Goal: Transaction & Acquisition: Purchase product/service

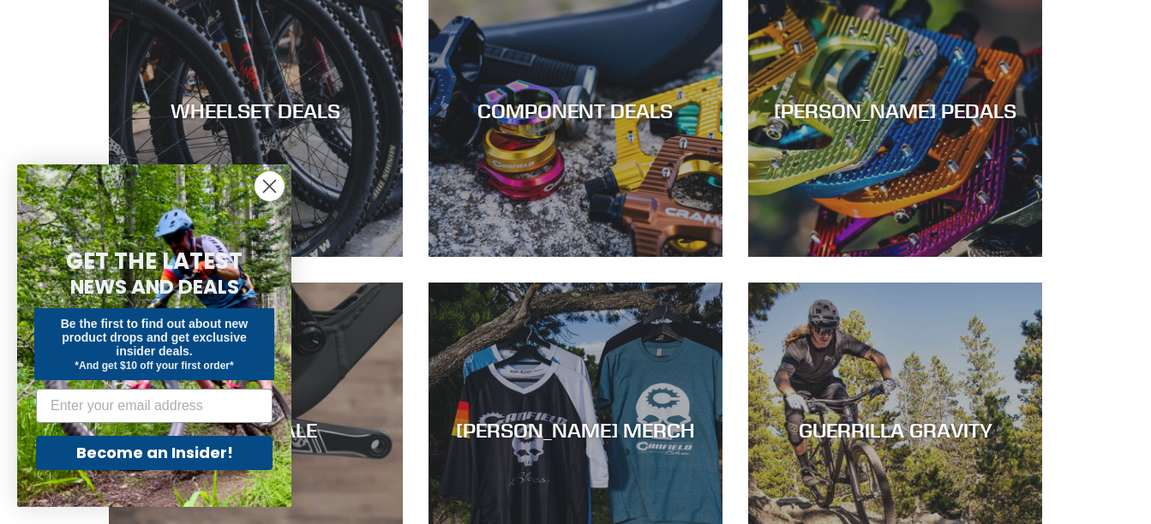
scroll to position [771, 0]
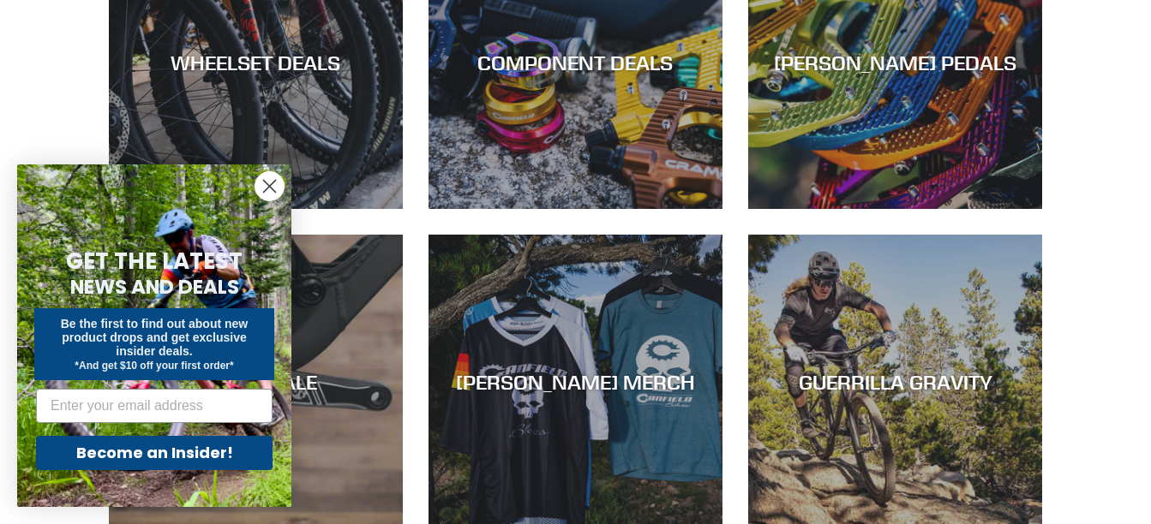
click at [269, 182] on circle "Close dialog" at bounding box center [269, 186] width 28 height 28
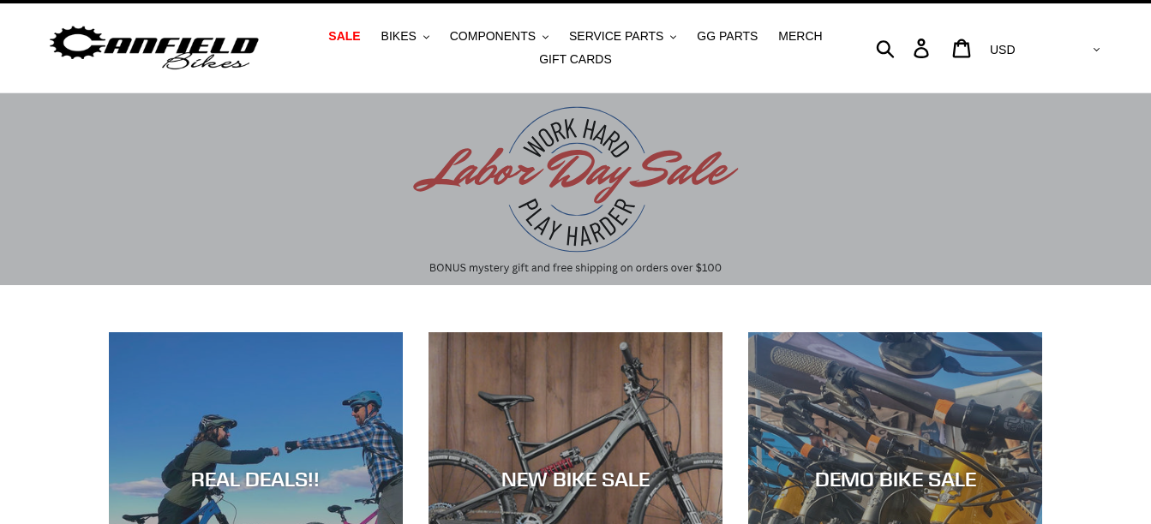
scroll to position [0, 0]
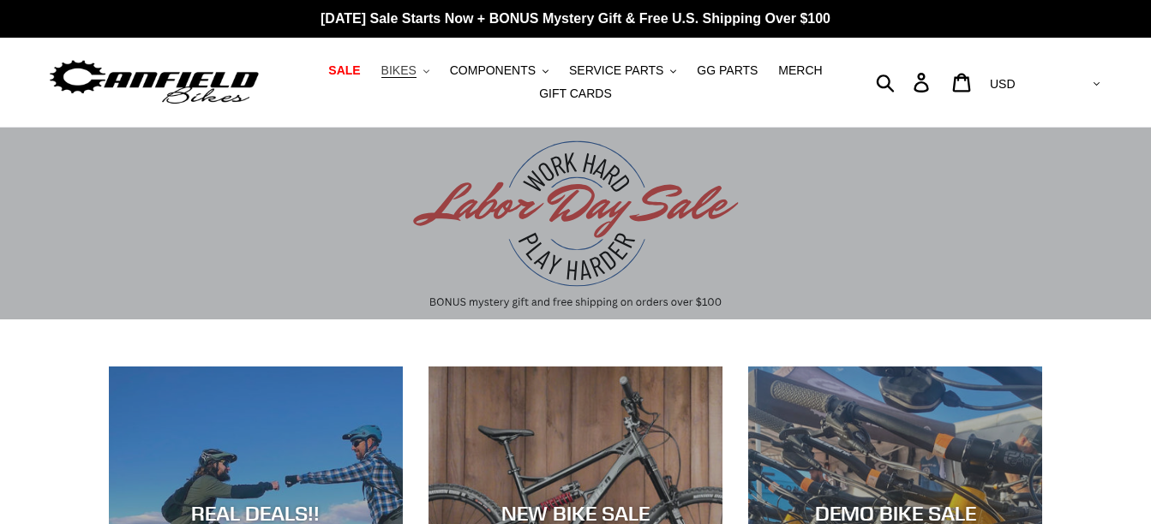
click at [432, 70] on button "BIKES .cls-1{fill:#231f20}" at bounding box center [405, 70] width 65 height 23
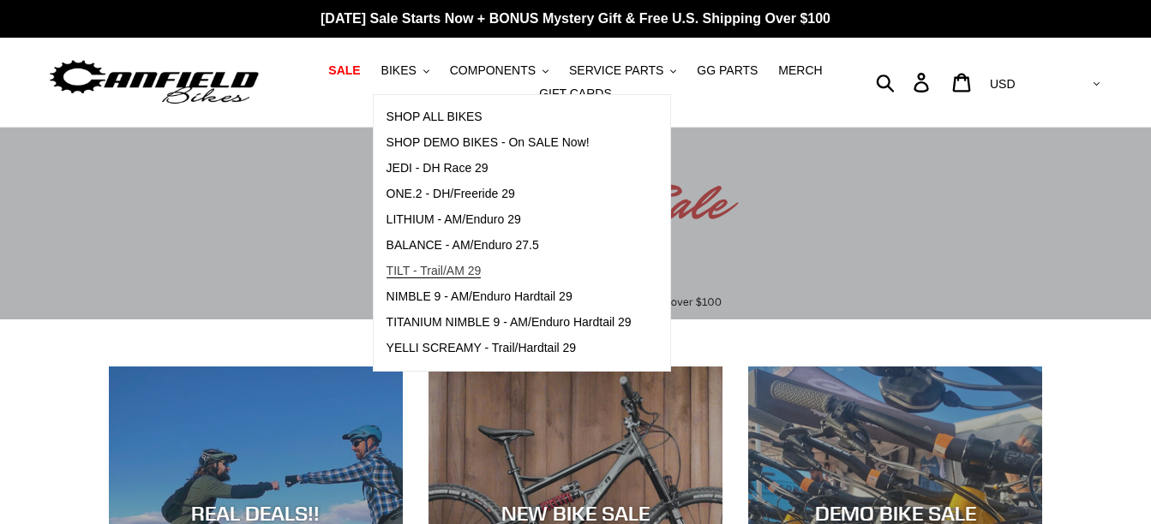
click at [413, 264] on span "TILT - Trail/AM 29" at bounding box center [433, 271] width 95 height 15
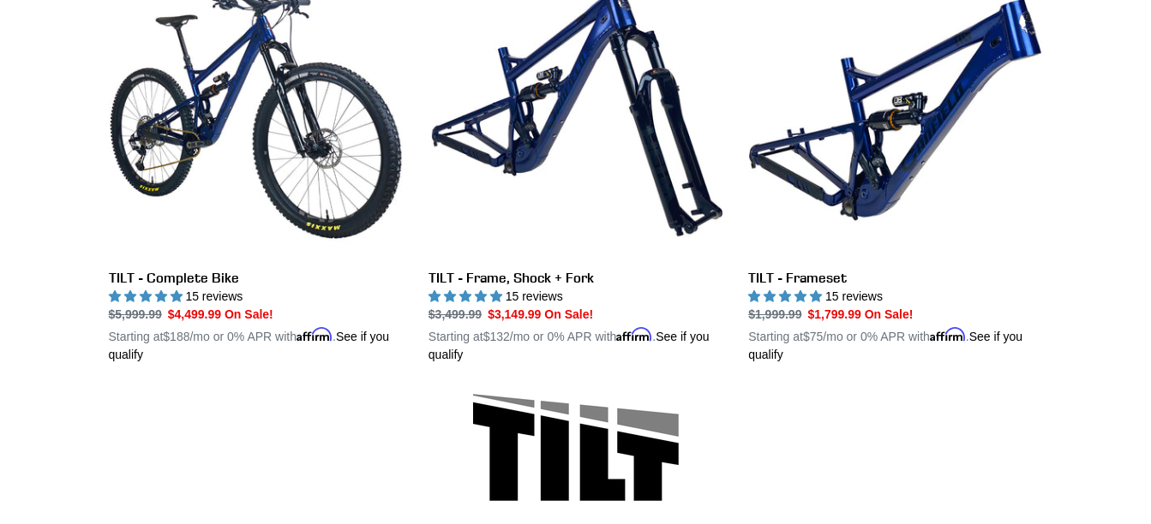
scroll to position [497, 0]
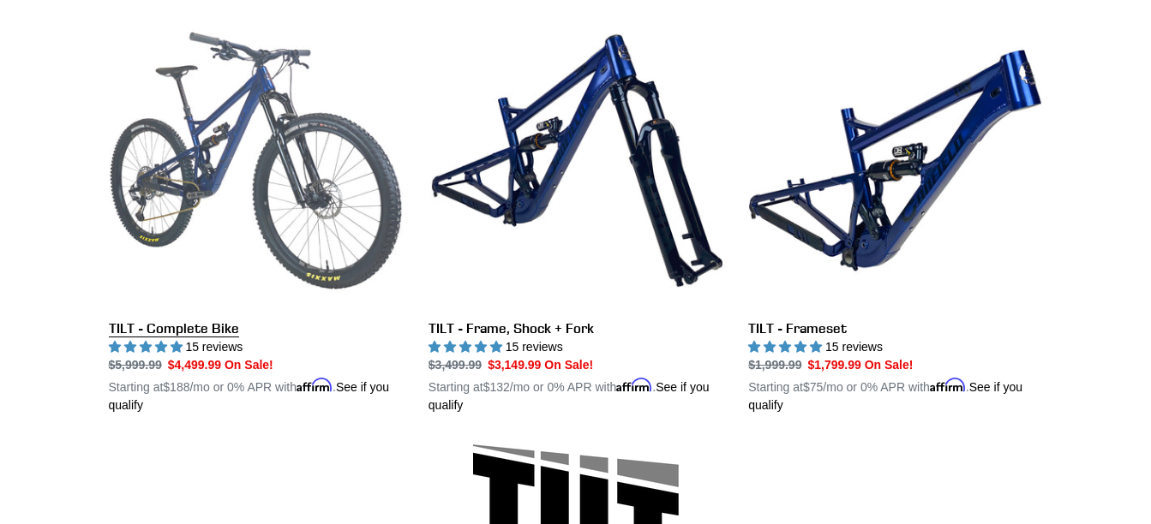
click at [297, 120] on link "TILT - Complete Bike" at bounding box center [256, 214] width 294 height 401
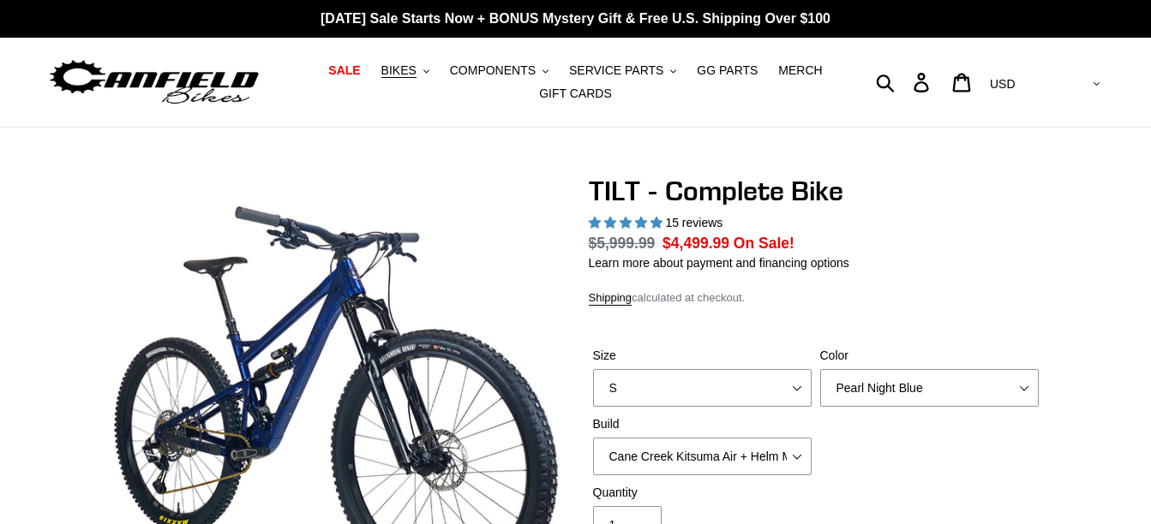
select select "highest-rating"
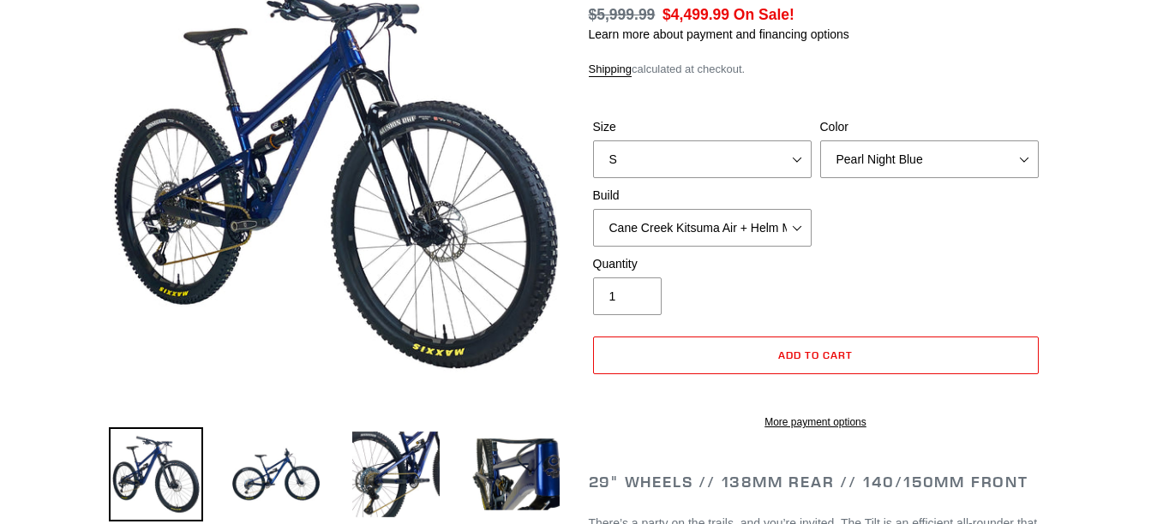
scroll to position [257, 0]
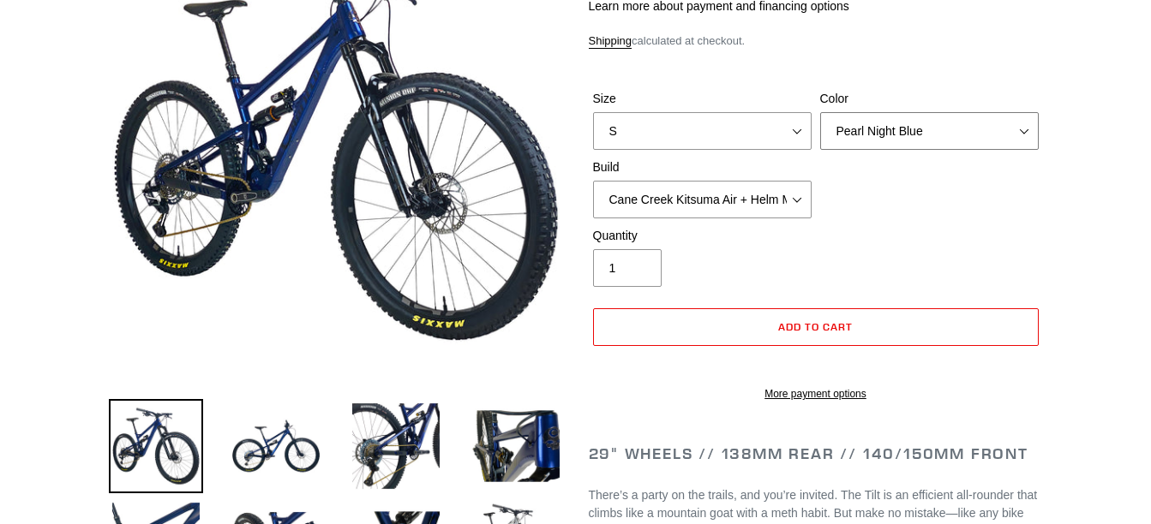
click at [1026, 129] on select "Pearl Night Blue Stealth Silver Raw" at bounding box center [929, 131] width 218 height 38
click at [820, 133] on select "Pearl Night Blue Stealth Silver Raw" at bounding box center [929, 131] width 218 height 38
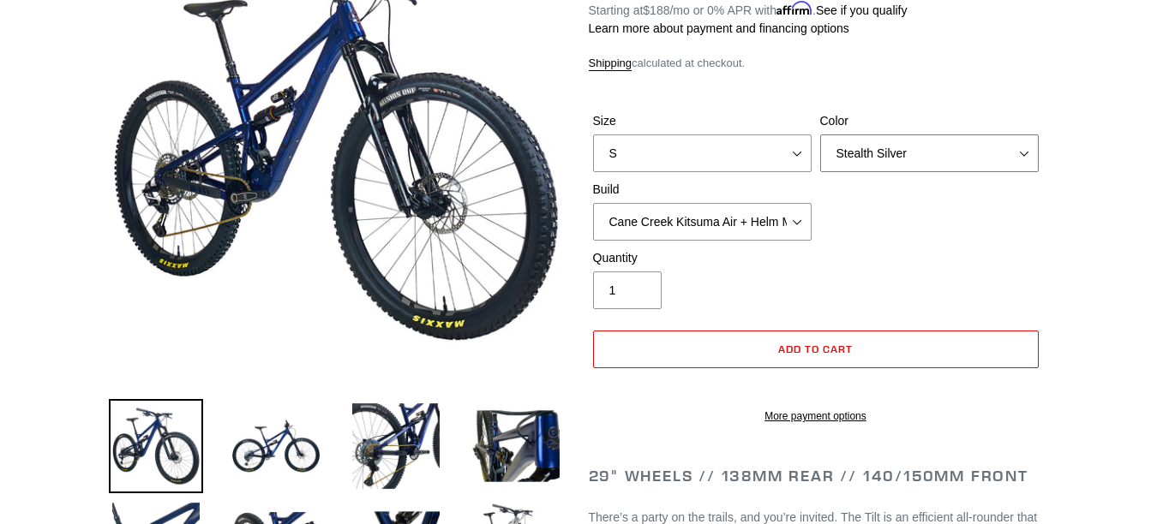
click at [1026, 148] on select "Pearl Night Blue Stealth Silver Raw" at bounding box center [929, 154] width 218 height 38
select select "Raw"
click at [820, 135] on select "Pearl Night Blue Stealth Silver Raw" at bounding box center [929, 154] width 218 height 38
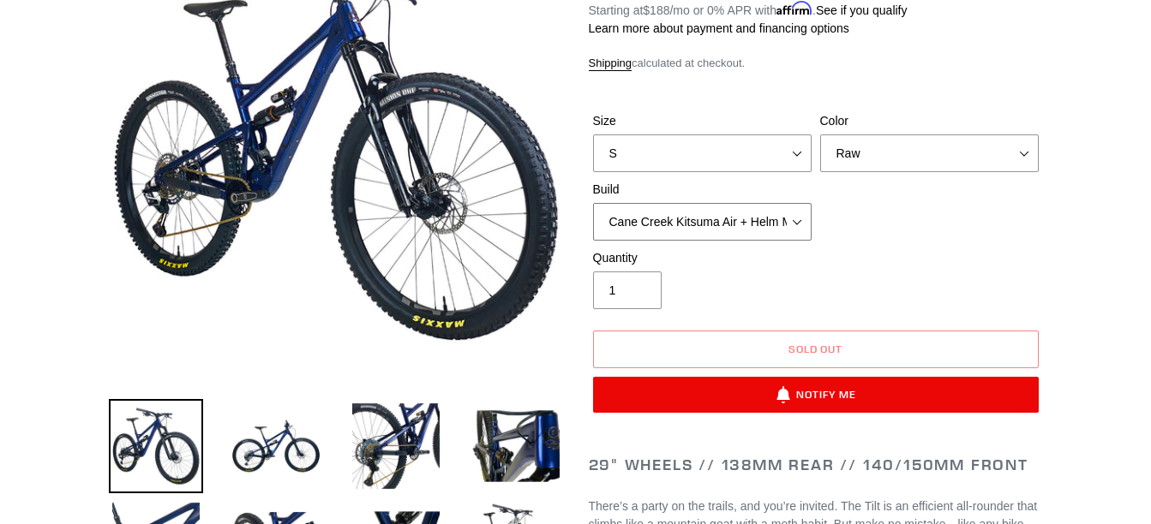
click at [796, 215] on select "Cane Creek Kitsuma Air + Helm MKII 140 + SRAM GX Cane Creek Kitsuma Air + Helm …" at bounding box center [702, 222] width 218 height 38
click at [793, 219] on select "Cane Creek Kitsuma Air + Helm MKII 140 + SRAM GX Cane Creek Kitsuma Air + Helm …" at bounding box center [702, 222] width 218 height 38
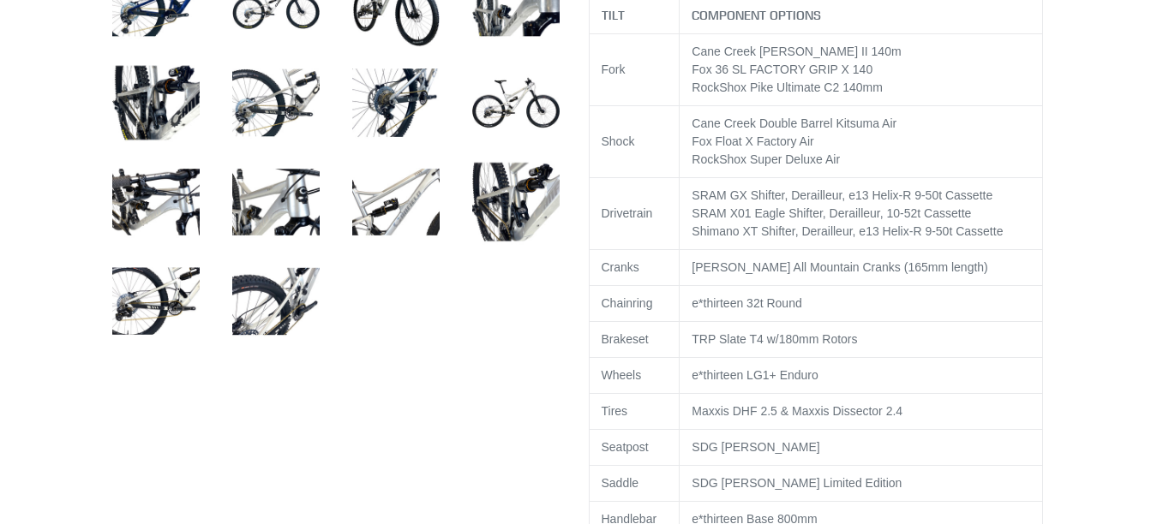
scroll to position [857, 0]
